Goal: Obtain resource: Download file/media

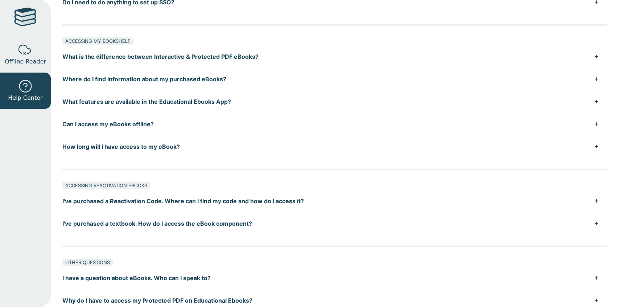
scroll to position [487, 0]
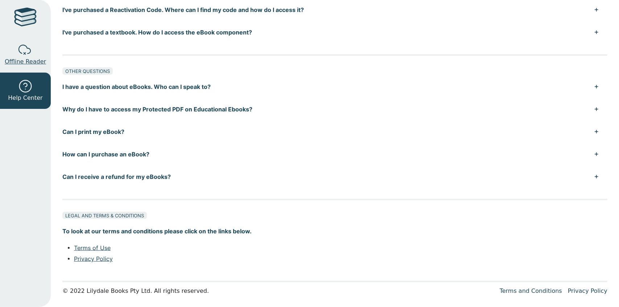
click at [22, 63] on span "Offline Reader" at bounding box center [25, 61] width 41 height 9
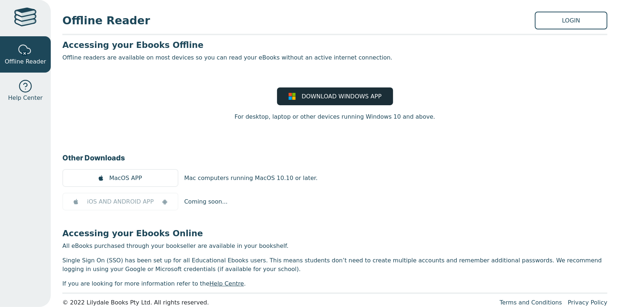
click at [314, 94] on span "DOWNLOAD WINDOWS APP" at bounding box center [342, 96] width 80 height 9
click at [307, 89] on link "DOWNLOAD WINDOWS APP" at bounding box center [335, 96] width 116 height 18
click at [306, 93] on span "DOWNLOAD WINDOWS APP" at bounding box center [342, 96] width 80 height 9
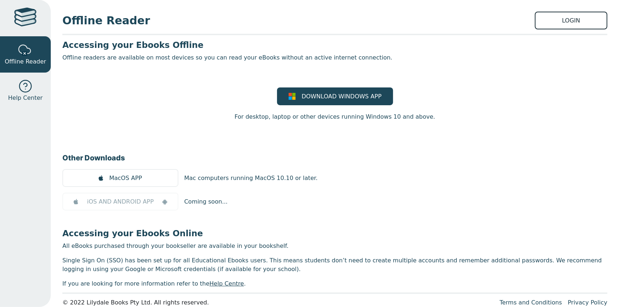
click at [559, 21] on link "LOGIN" at bounding box center [571, 21] width 73 height 18
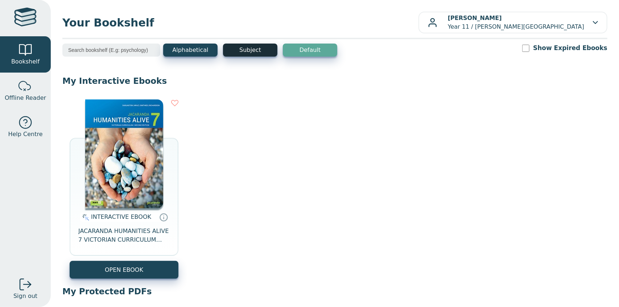
click at [244, 52] on button "Subject" at bounding box center [250, 50] width 54 height 13
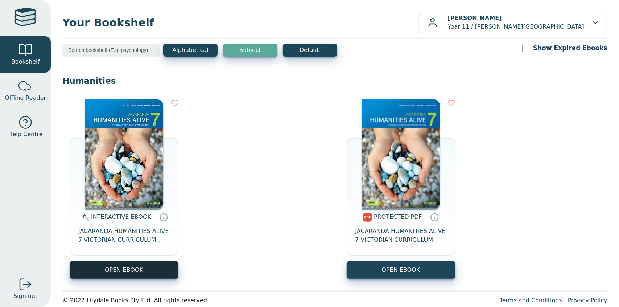
click at [153, 276] on button "OPEN EBOOK" at bounding box center [124, 270] width 109 height 18
